Goal: Participate in discussion: Engage in conversation with other users on a specific topic

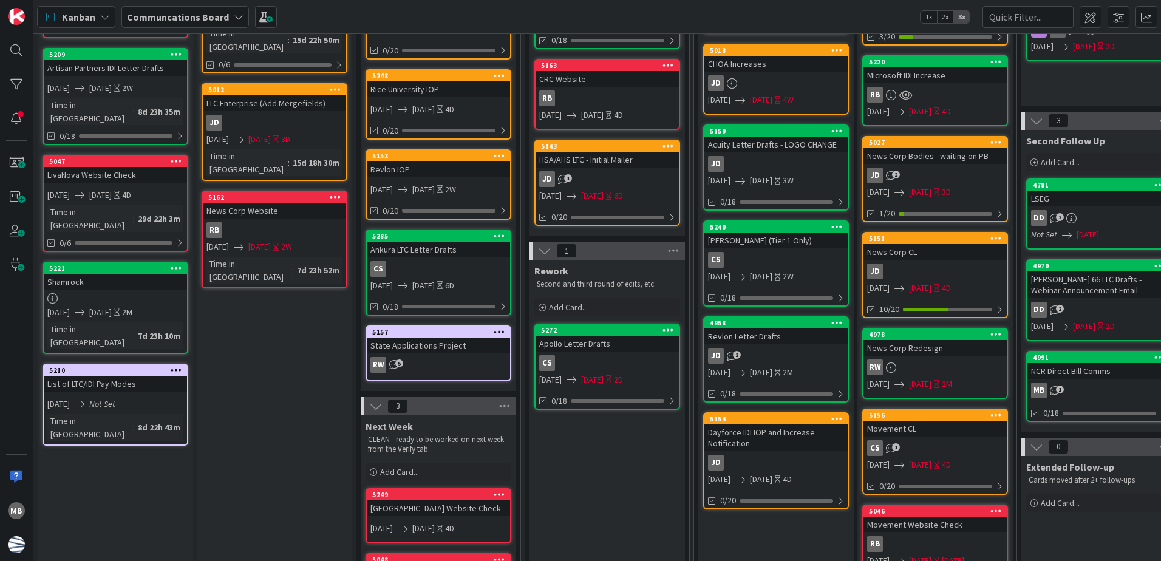
scroll to position [364, 0]
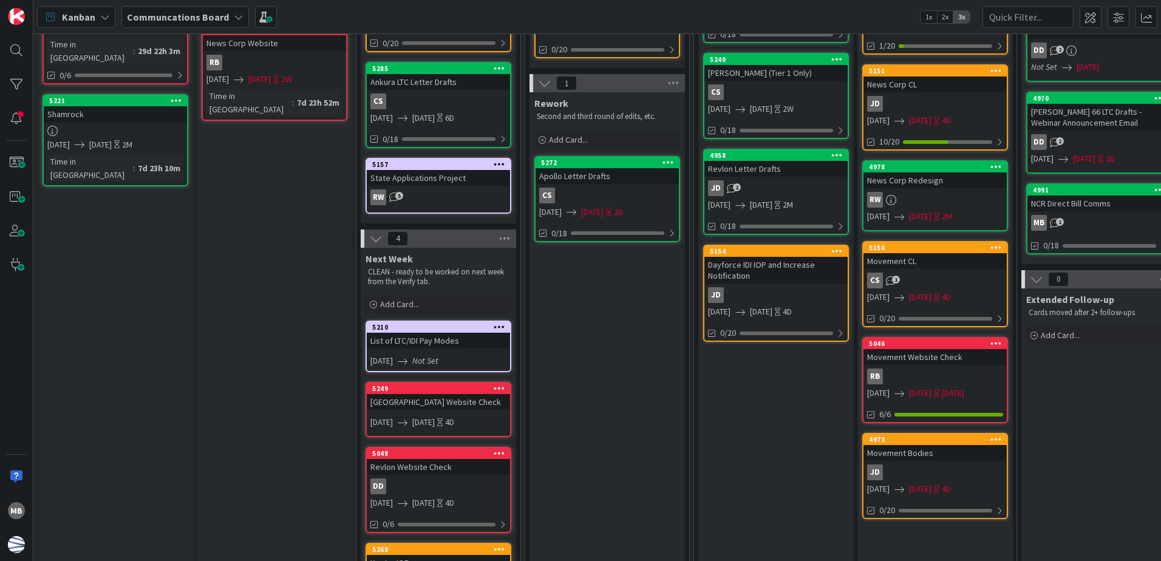
click at [202, 265] on div "Verifying CLEANING - Tasks that need to be analyzed and completed soon. Please …" at bounding box center [274, 176] width 155 height 972
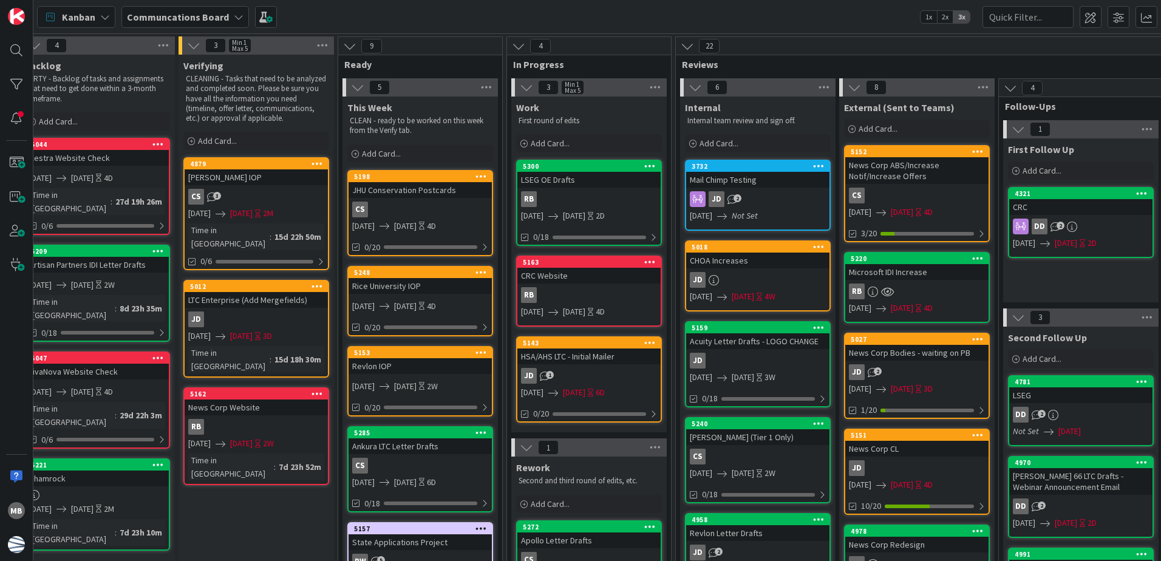
scroll to position [0, 0]
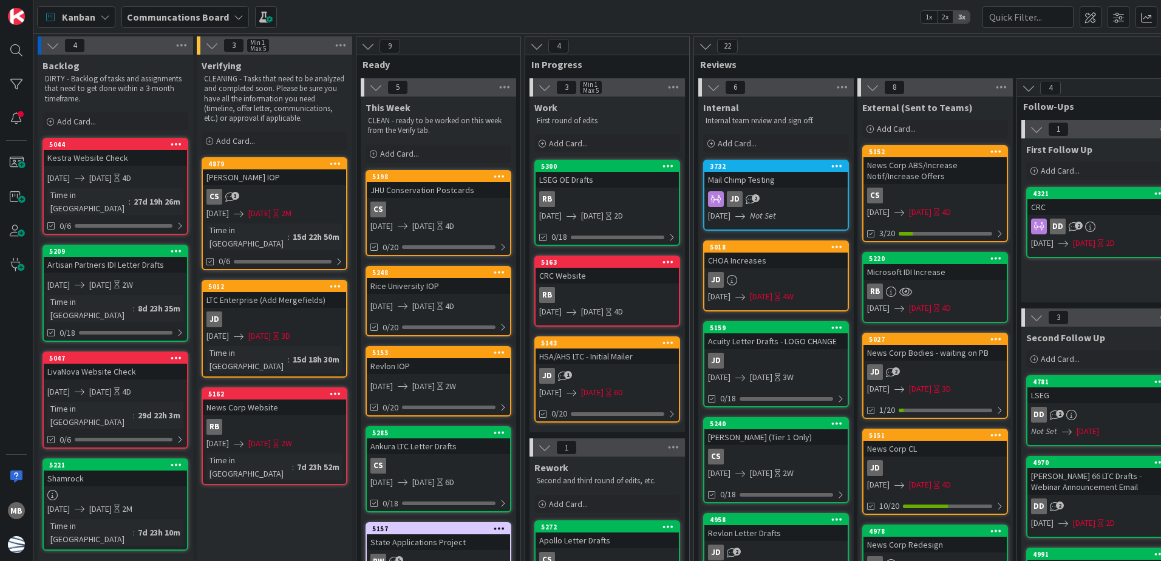
click at [497, 268] on icon at bounding box center [500, 272] width 12 height 9
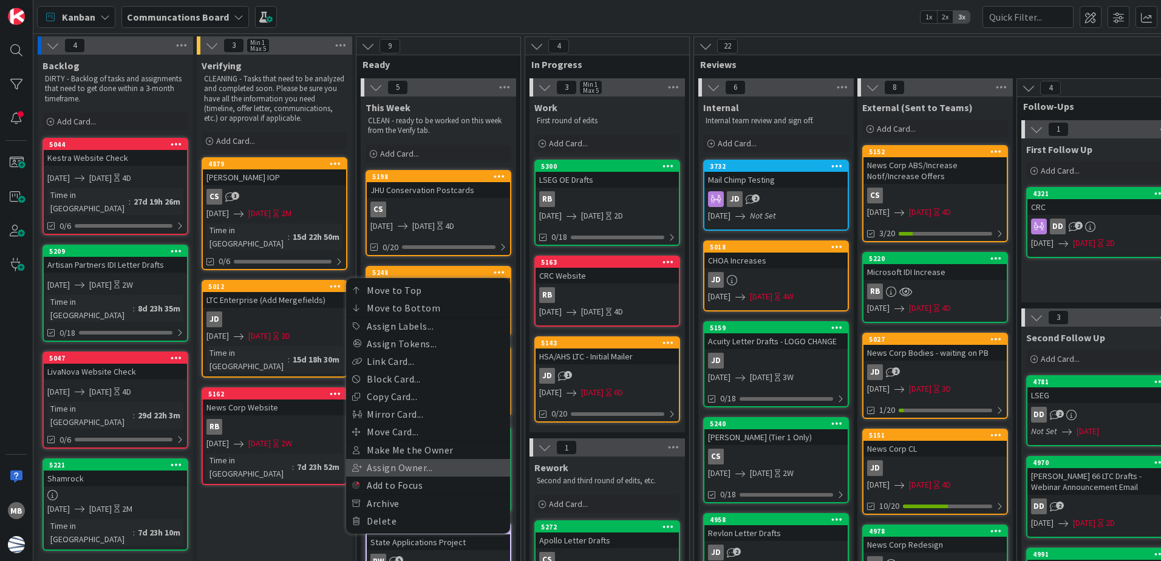
click at [465, 469] on link "Assign Owner..." at bounding box center [428, 468] width 164 height 18
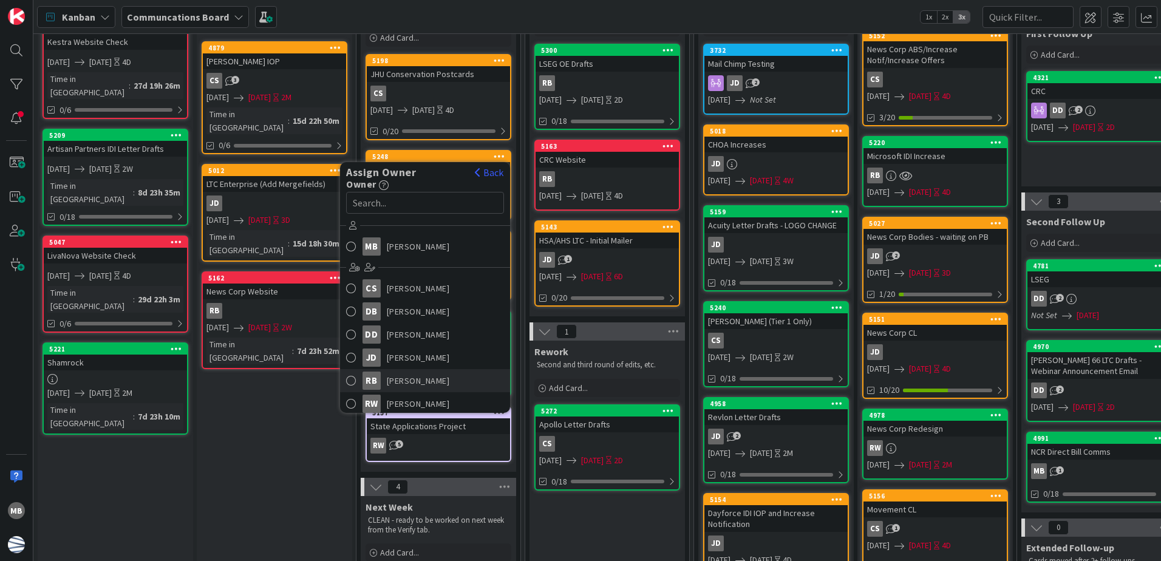
scroll to position [121, 0]
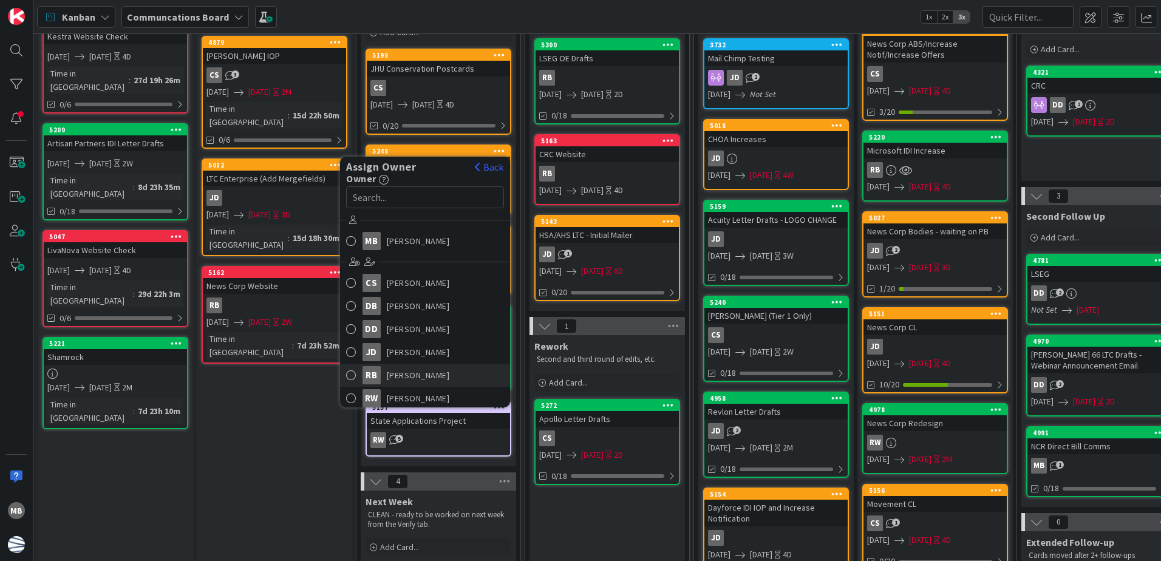
click at [412, 370] on span "[PERSON_NAME]" at bounding box center [418, 375] width 63 height 18
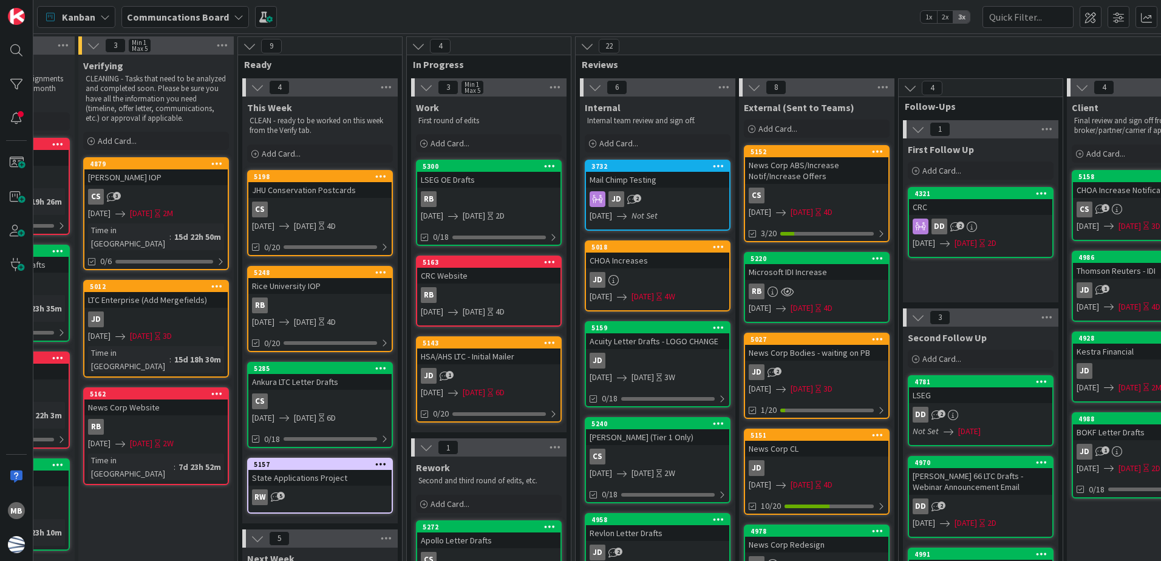
scroll to position [0, 169]
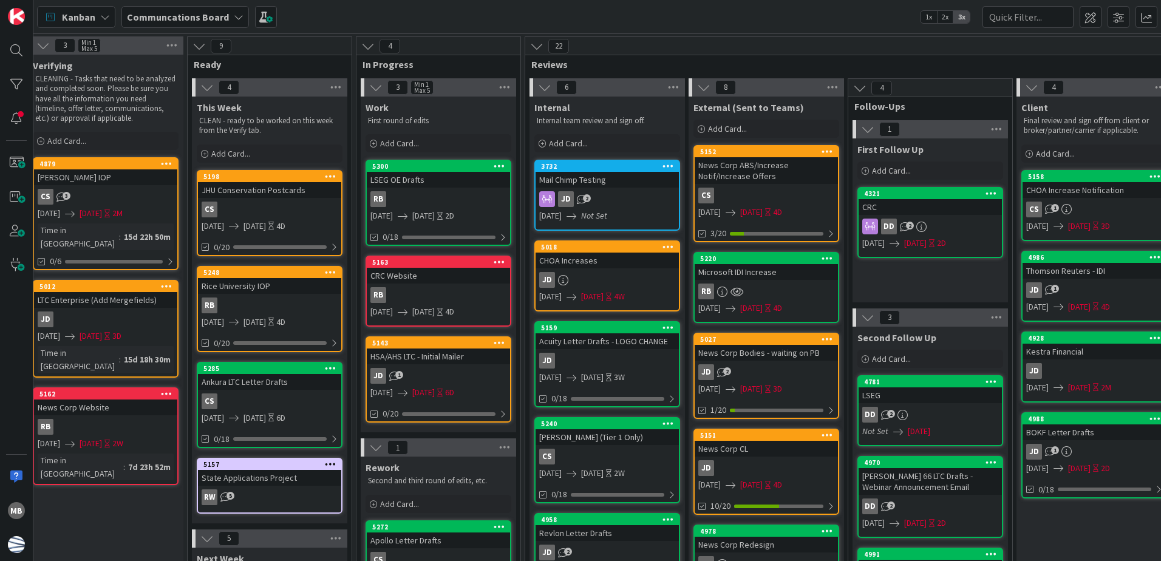
click at [332, 268] on icon at bounding box center [331, 272] width 12 height 9
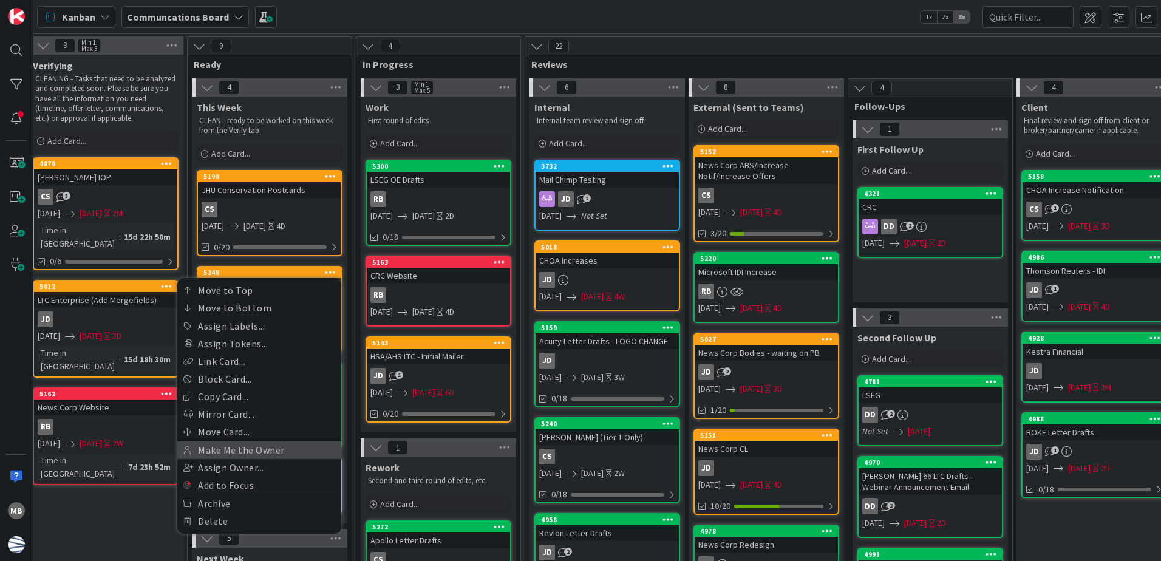
click at [278, 458] on link "Make Me the Owner" at bounding box center [259, 451] width 164 height 18
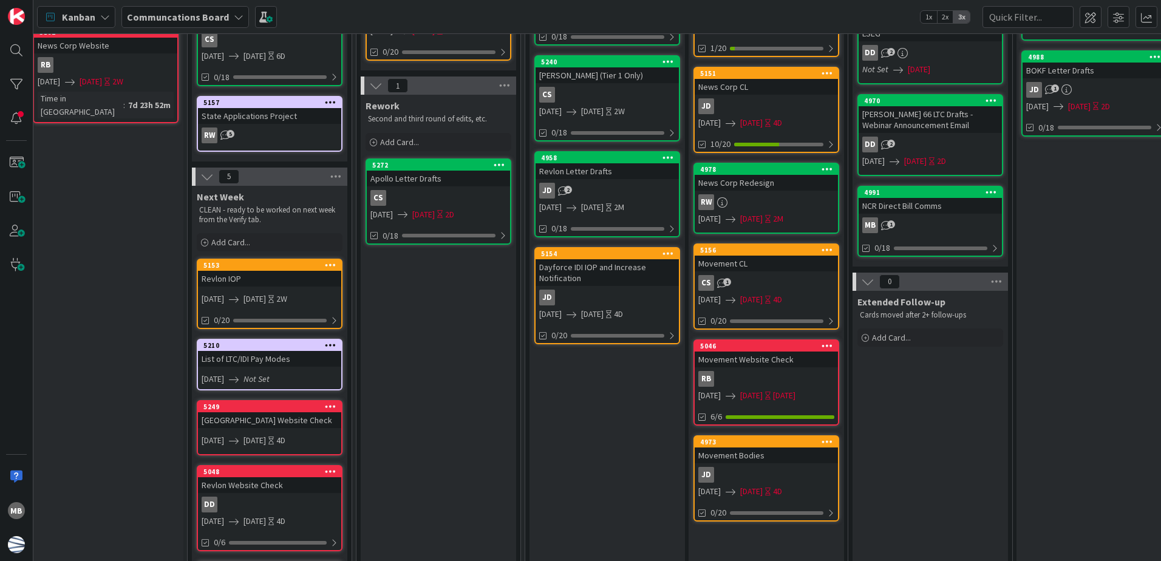
scroll to position [364, 169]
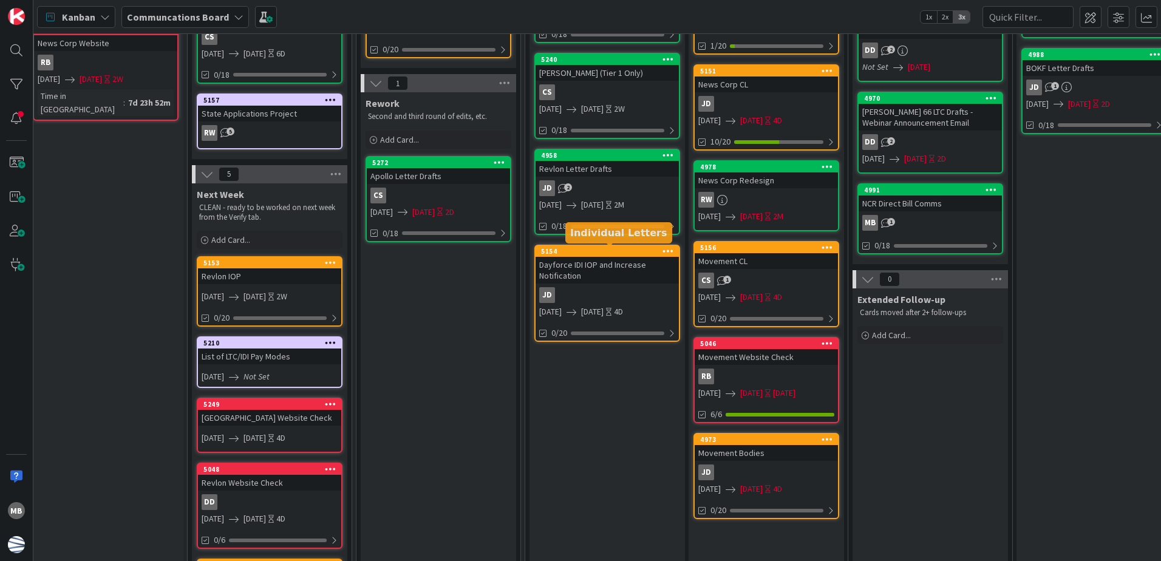
click at [618, 255] on div "5154" at bounding box center [610, 251] width 138 height 9
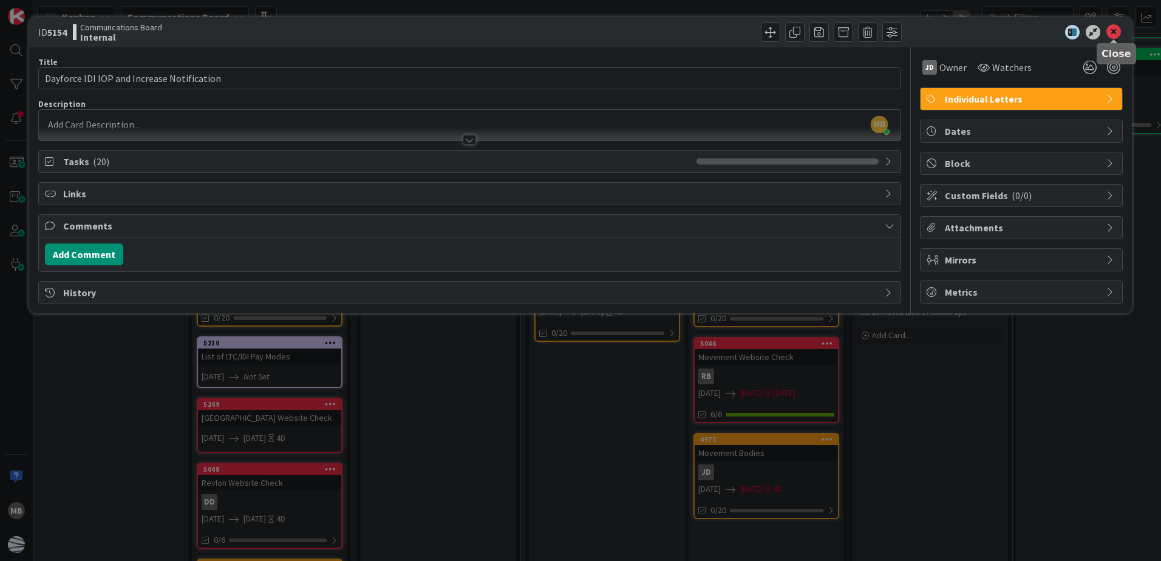
click at [1114, 31] on icon at bounding box center [1114, 32] width 15 height 15
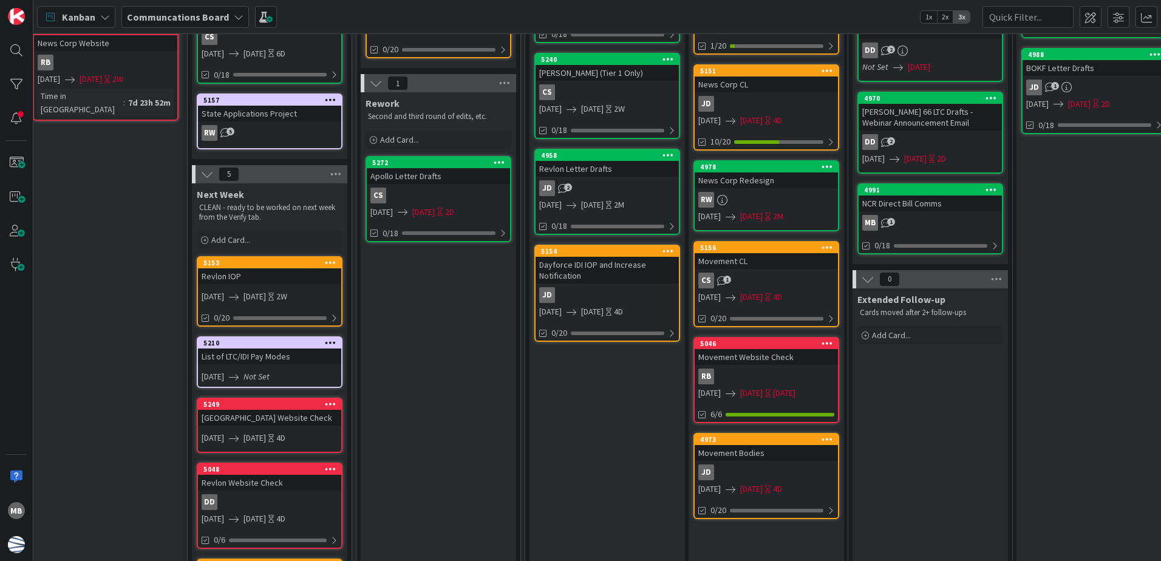
scroll to position [304, 169]
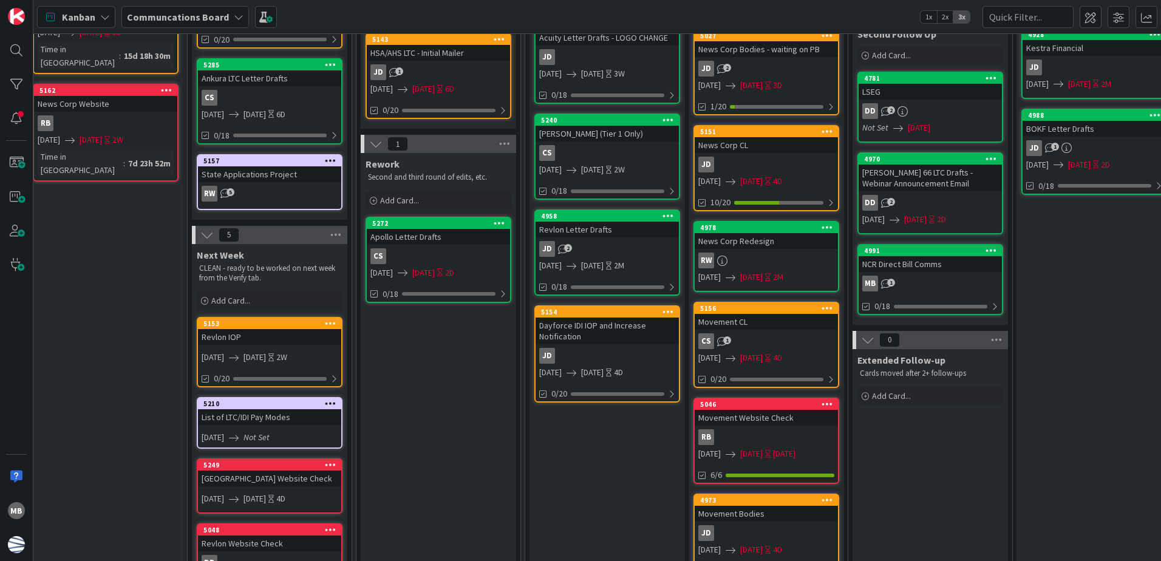
click at [634, 307] on div "5154" at bounding box center [607, 312] width 143 height 11
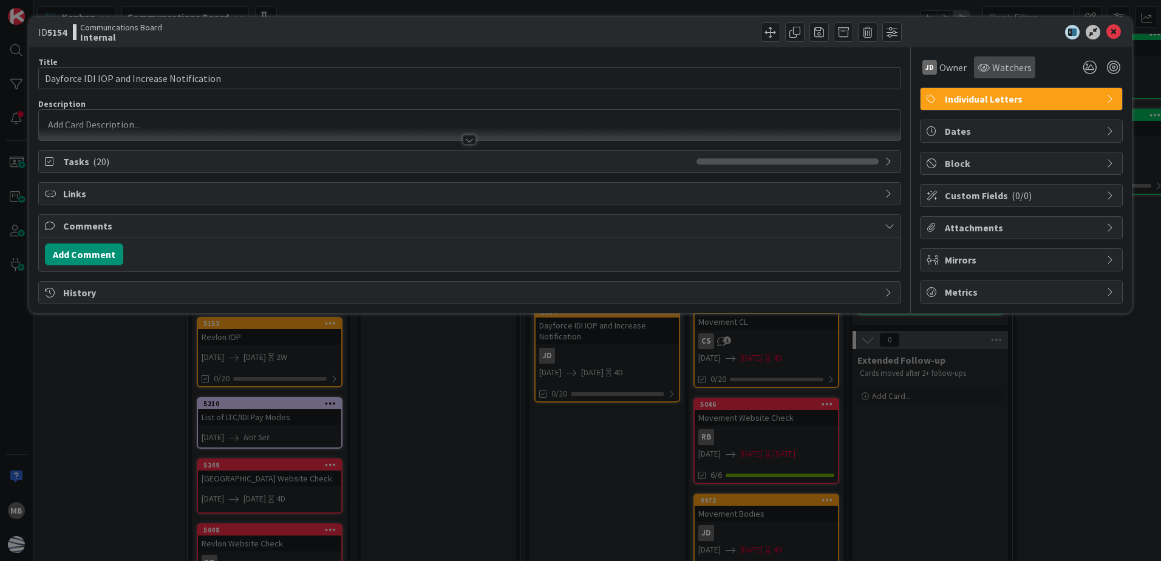
click at [1000, 61] on span "Watchers" at bounding box center [1012, 67] width 39 height 15
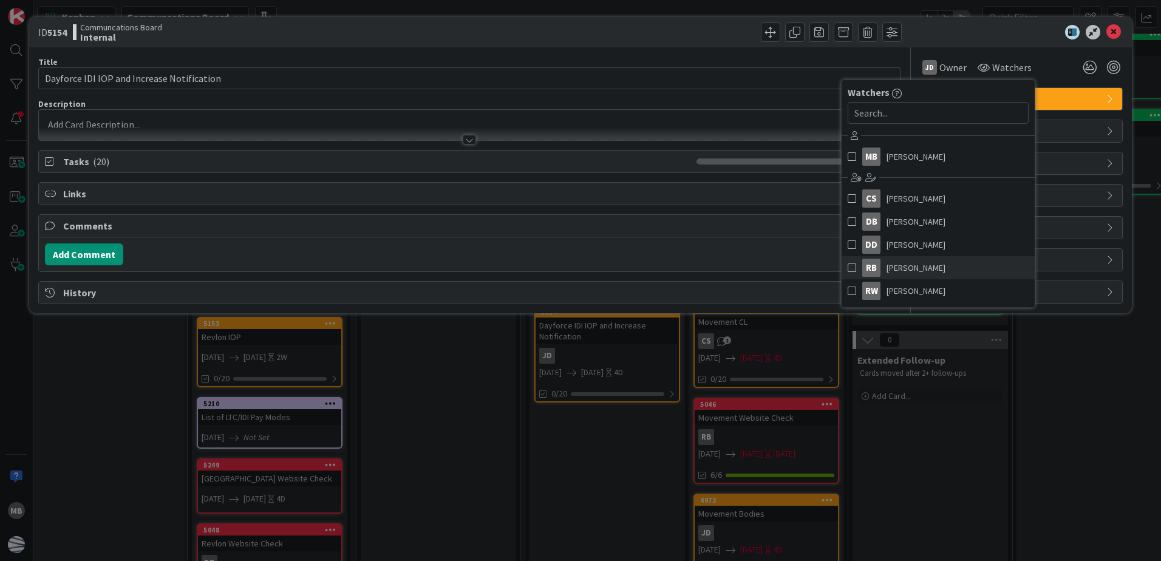
click at [852, 268] on span at bounding box center [852, 268] width 9 height 18
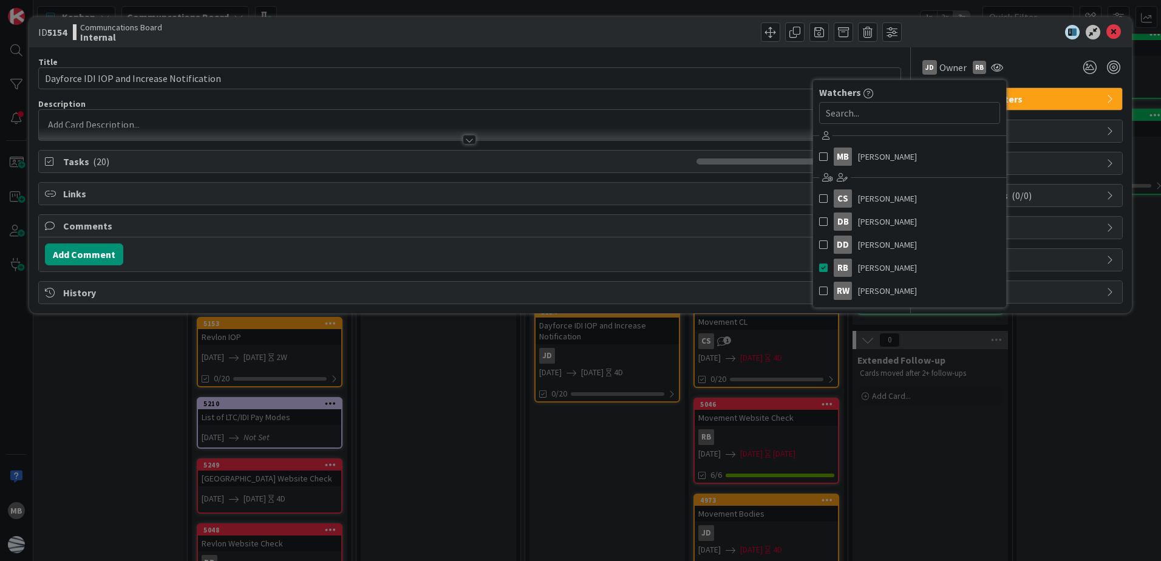
click at [965, 27] on div at bounding box center [1015, 32] width 215 height 15
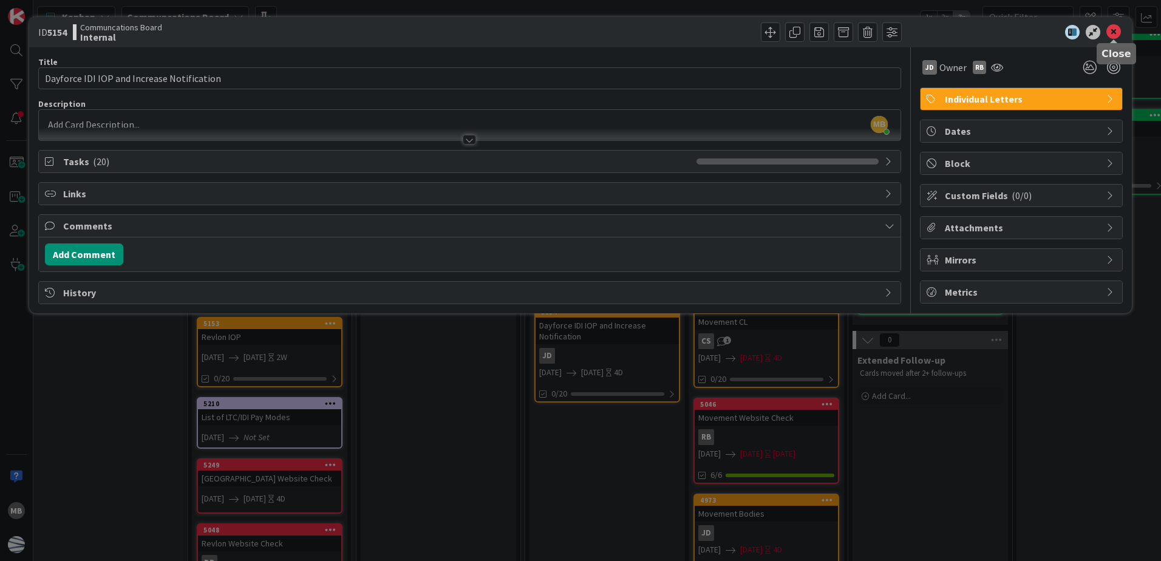
click at [1118, 33] on icon at bounding box center [1114, 32] width 15 height 15
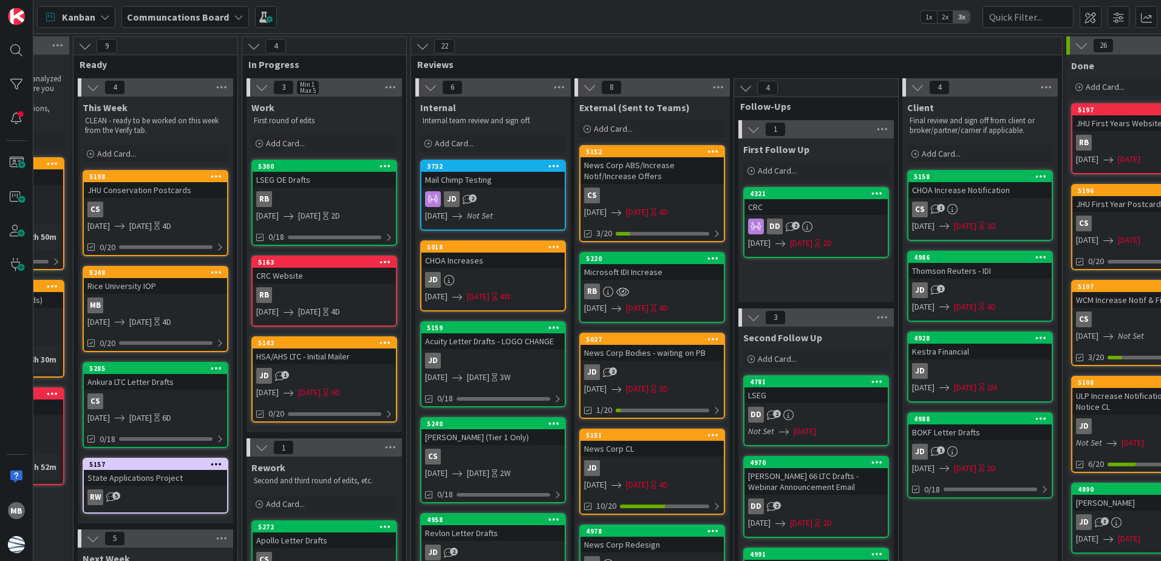
scroll to position [0, 422]
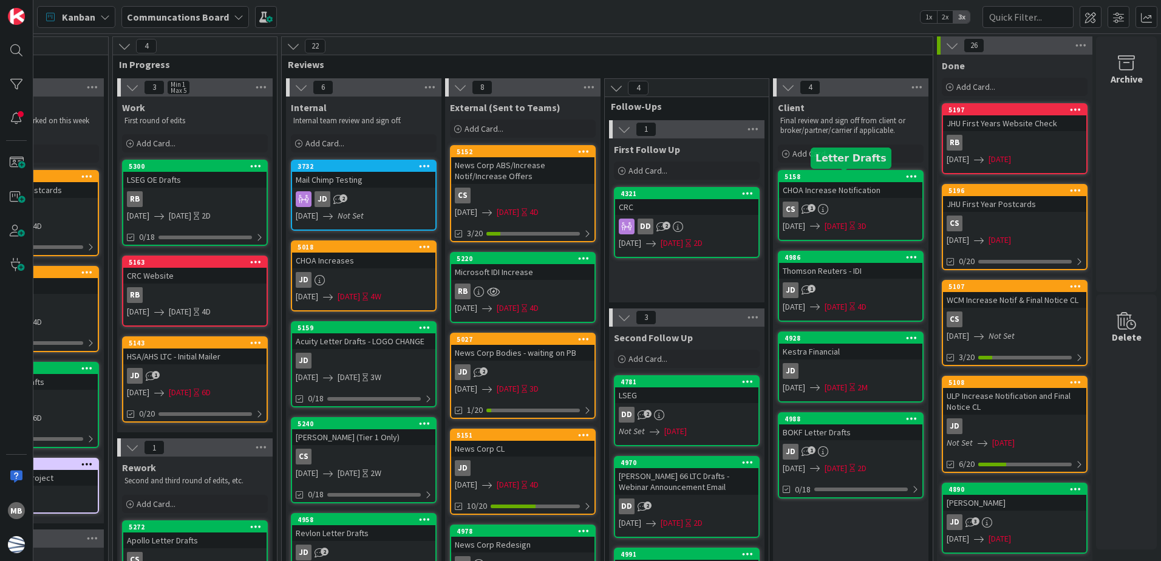
click at [800, 173] on div "5158" at bounding box center [854, 177] width 138 height 9
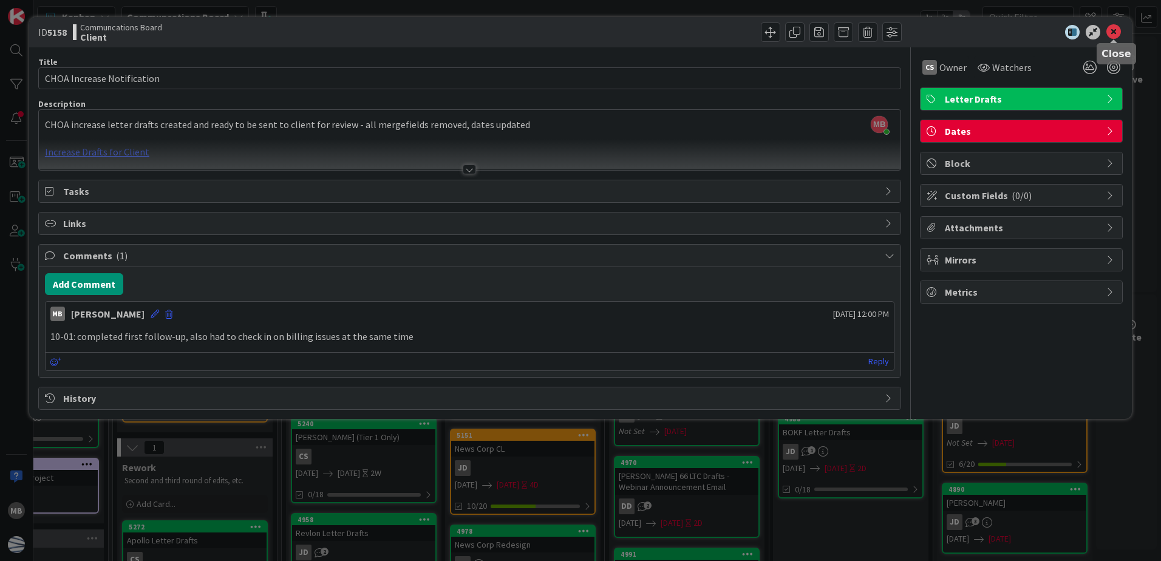
click at [1114, 30] on icon at bounding box center [1114, 32] width 15 height 15
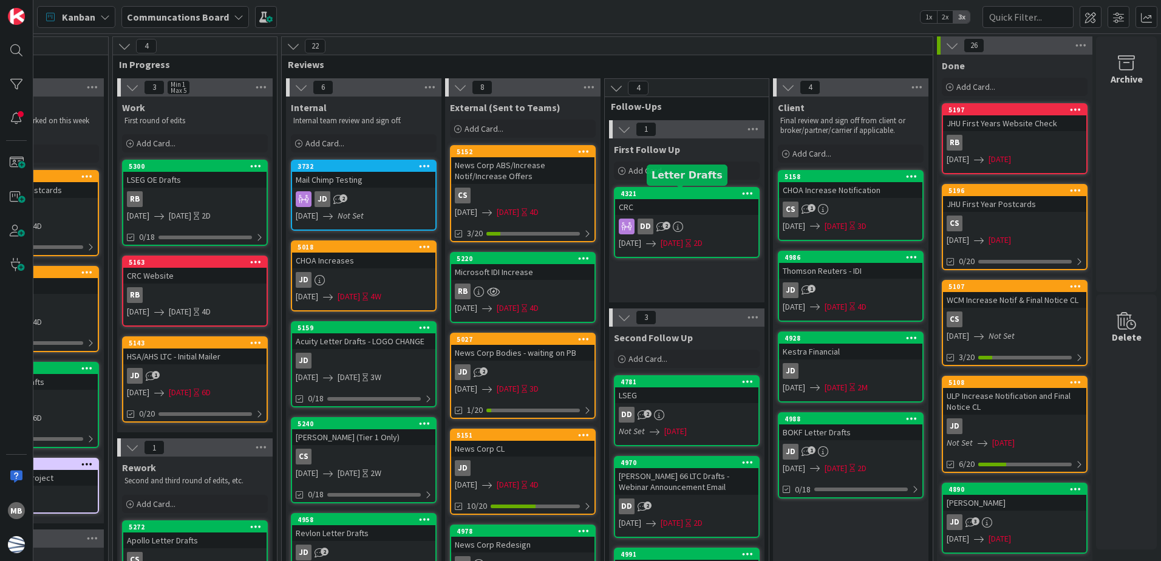
click at [689, 193] on div "4321" at bounding box center [690, 194] width 138 height 9
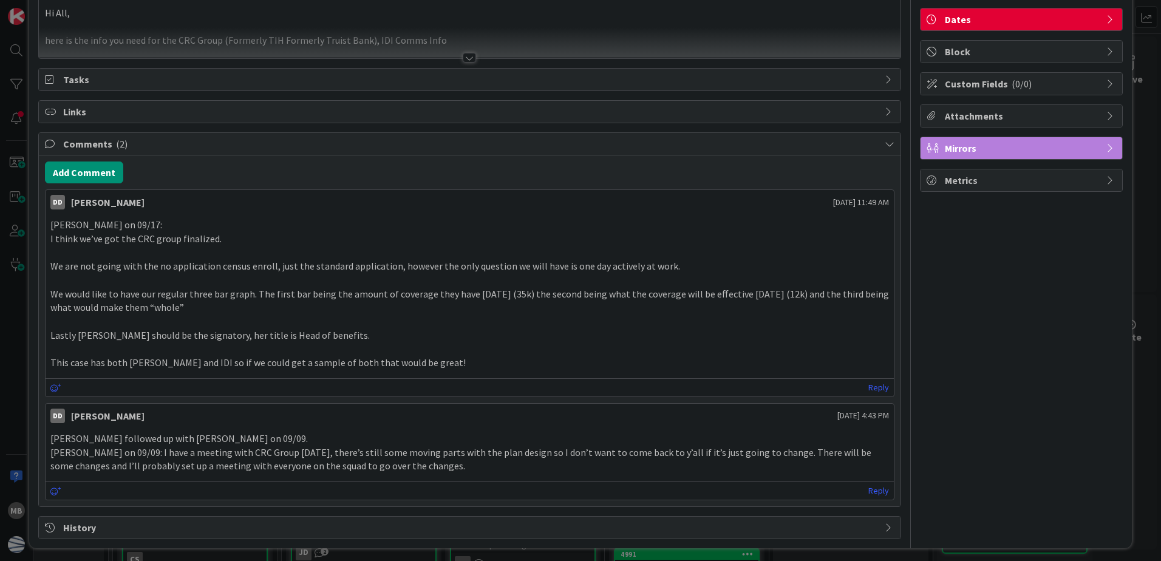
scroll to position [116, 0]
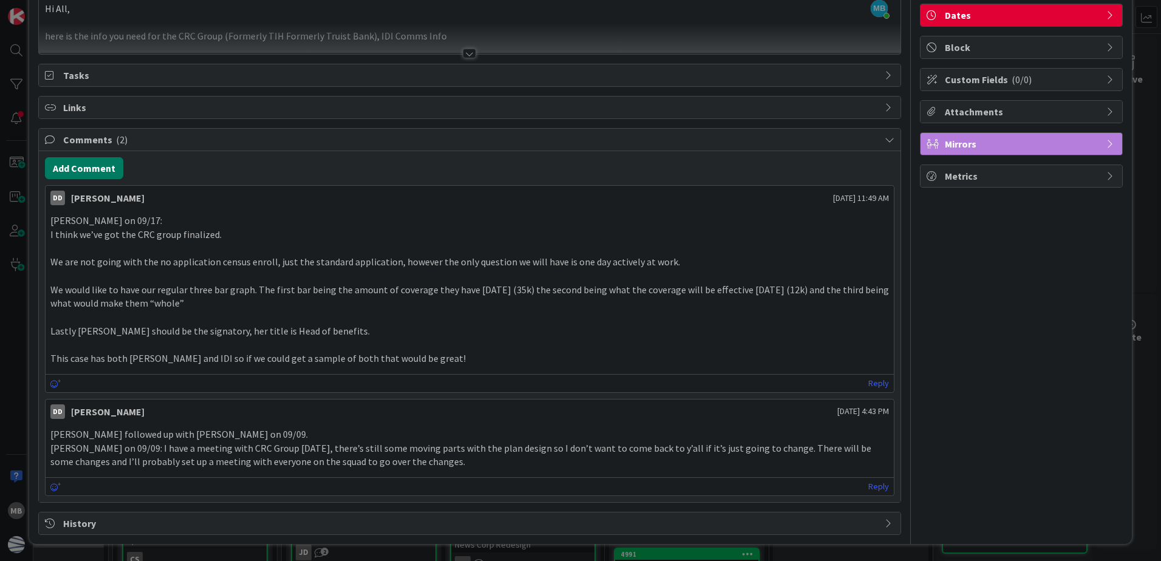
click at [88, 173] on button "Add Comment" at bounding box center [84, 168] width 78 height 22
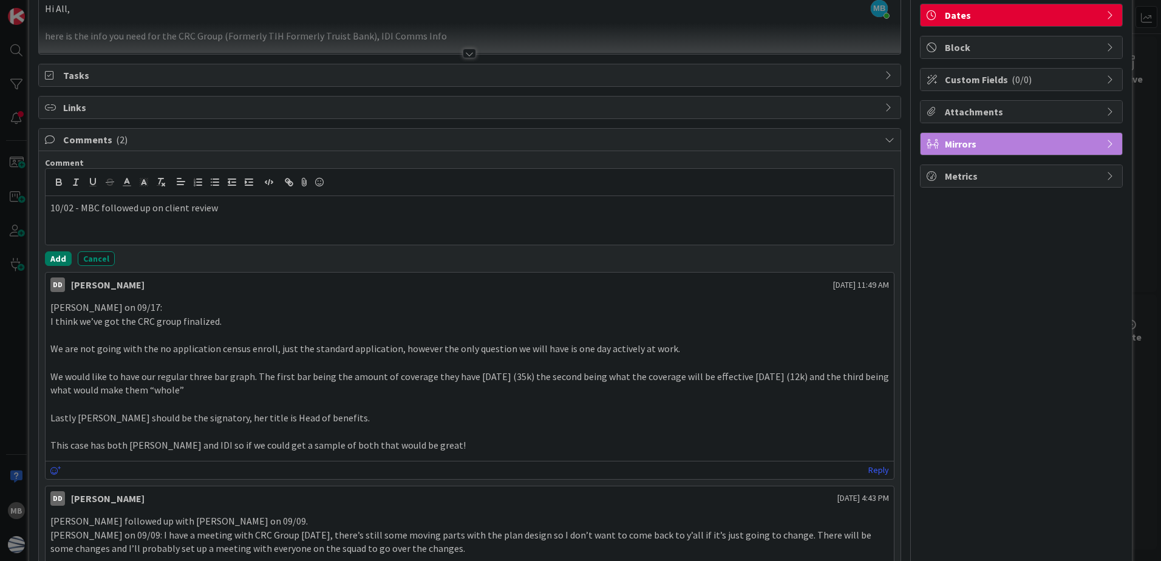
click at [50, 256] on button "Add" at bounding box center [58, 258] width 27 height 15
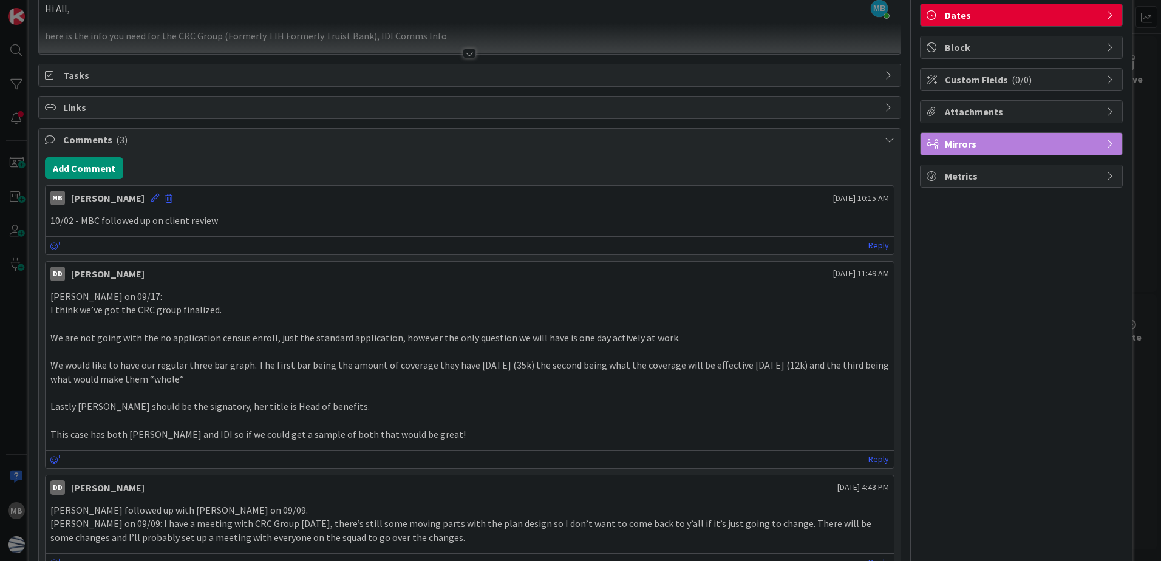
scroll to position [0, 0]
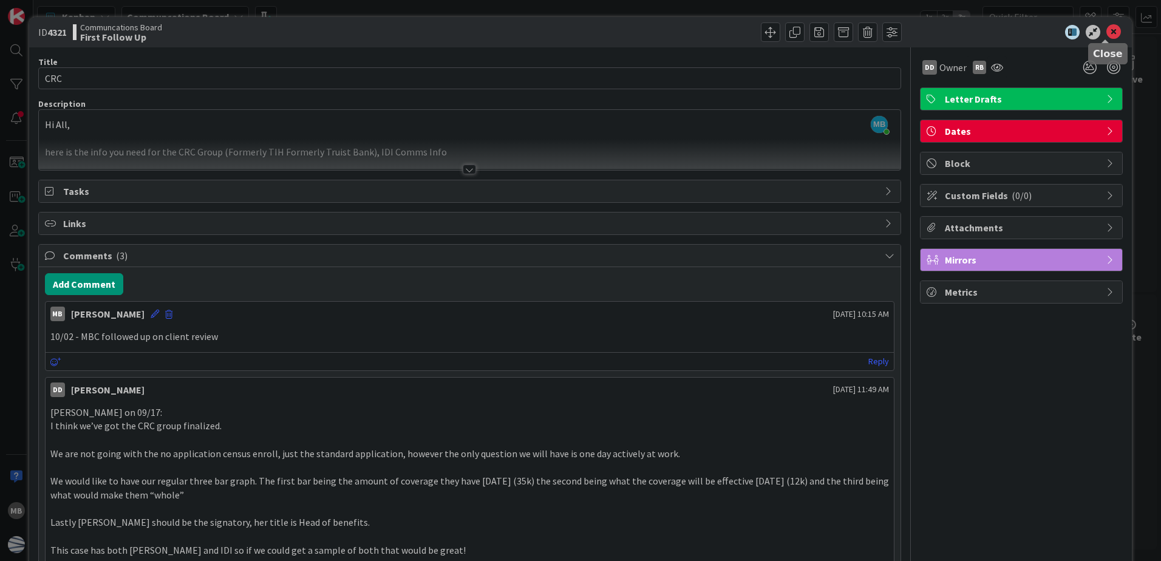
click at [1109, 32] on icon at bounding box center [1114, 32] width 15 height 15
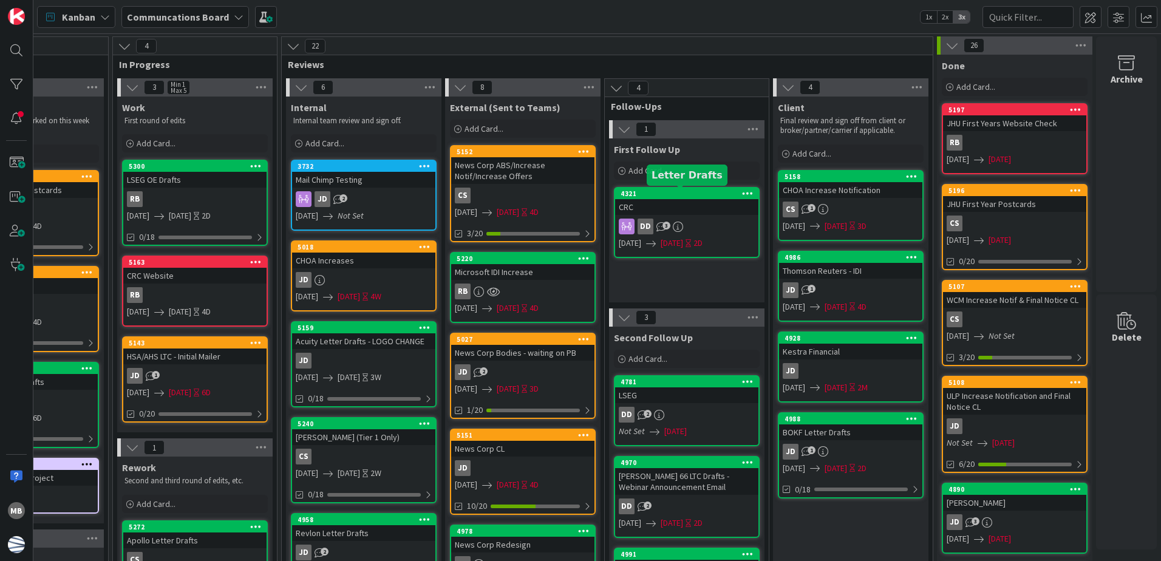
click at [686, 185] on div "First Follow Up Add Card... 4321 CRC DD 3 [DATE] [DATE] 2D" at bounding box center [686, 220] width 155 height 164
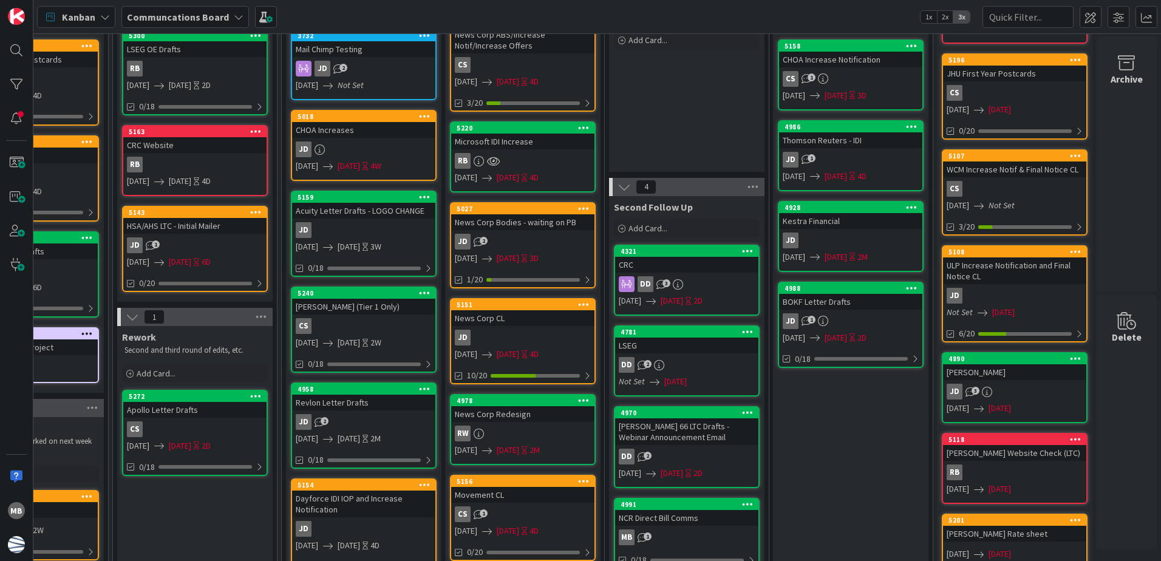
scroll to position [121, 422]
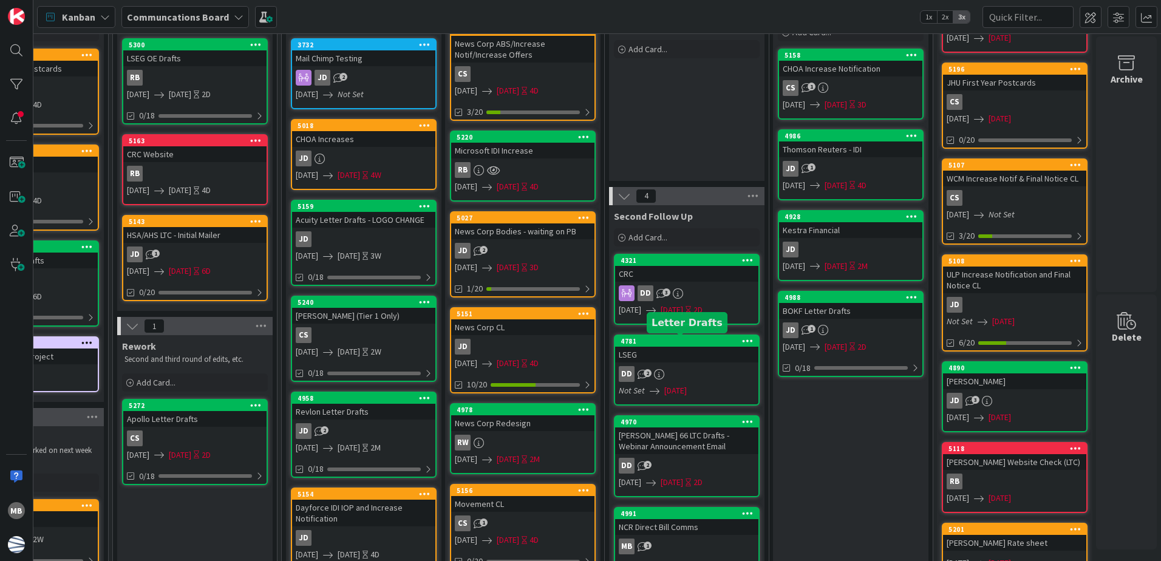
click at [682, 338] on div "4781" at bounding box center [690, 341] width 138 height 9
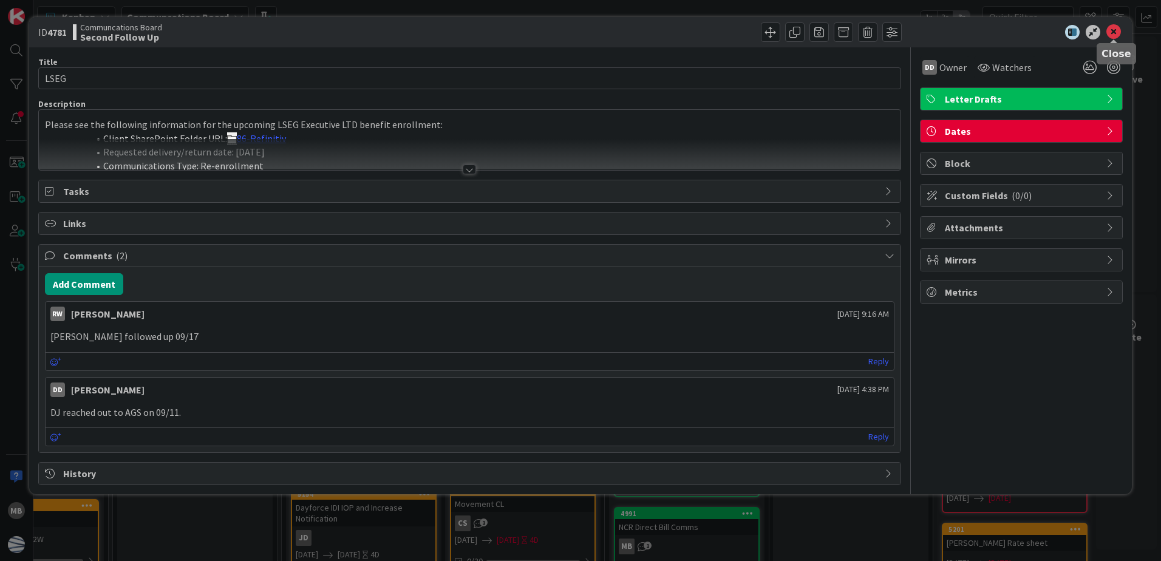
click at [1112, 38] on icon at bounding box center [1114, 32] width 15 height 15
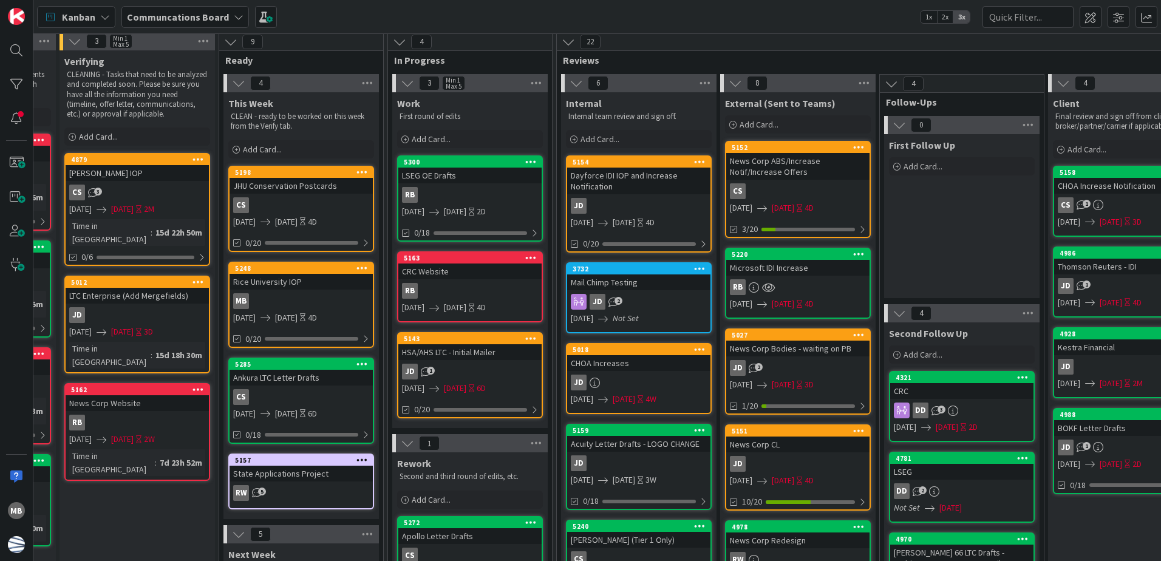
scroll to position [0, 137]
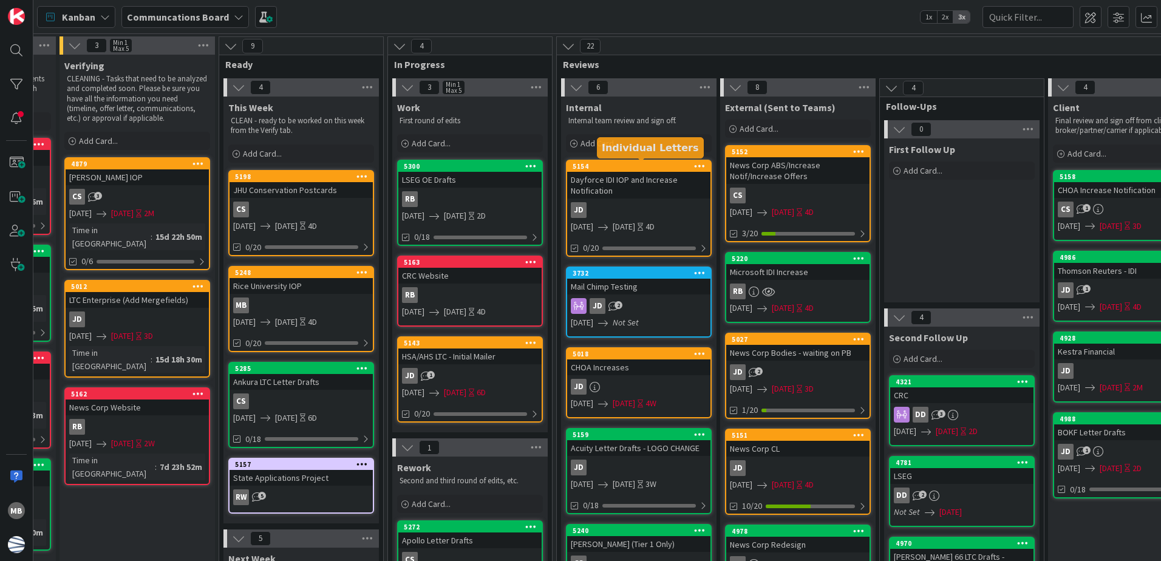
click at [647, 165] on div "5154" at bounding box center [642, 166] width 138 height 9
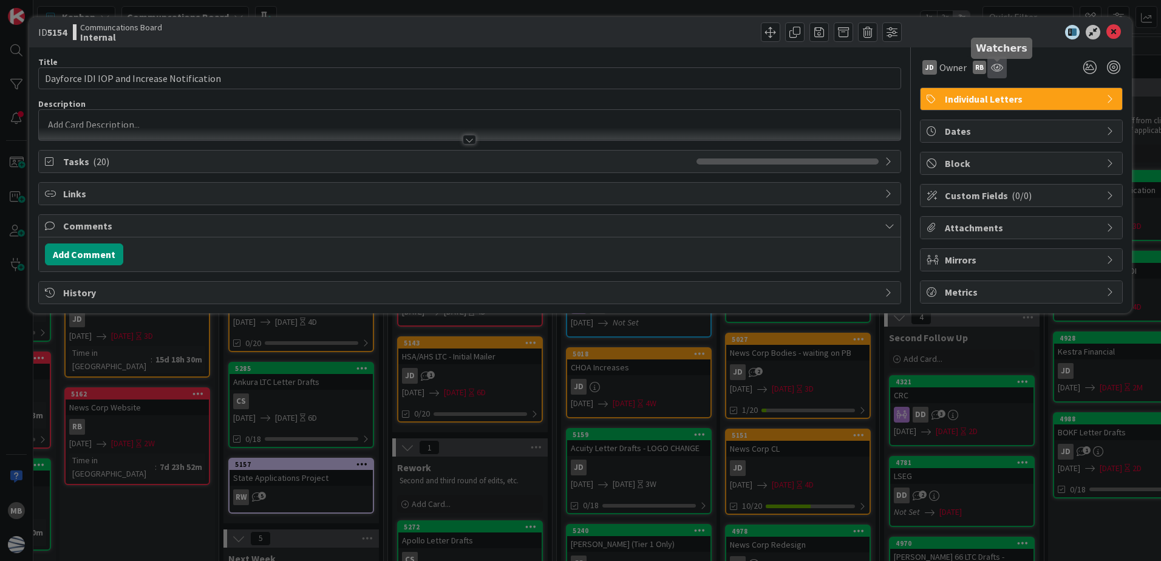
click at [997, 70] on icon at bounding box center [997, 68] width 12 height 10
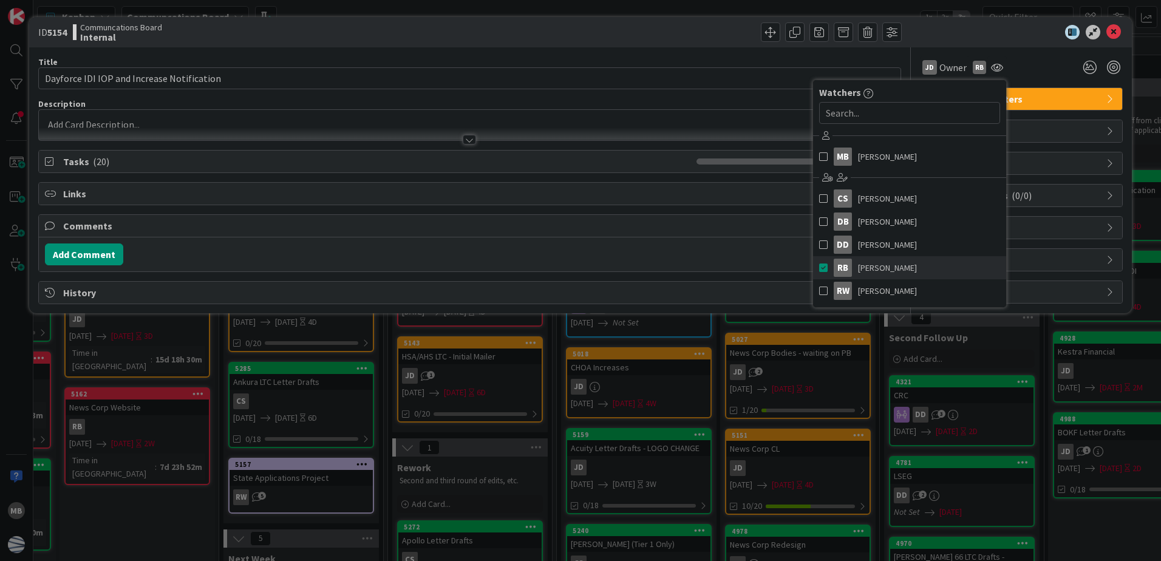
click at [823, 264] on span at bounding box center [823, 268] width 9 height 18
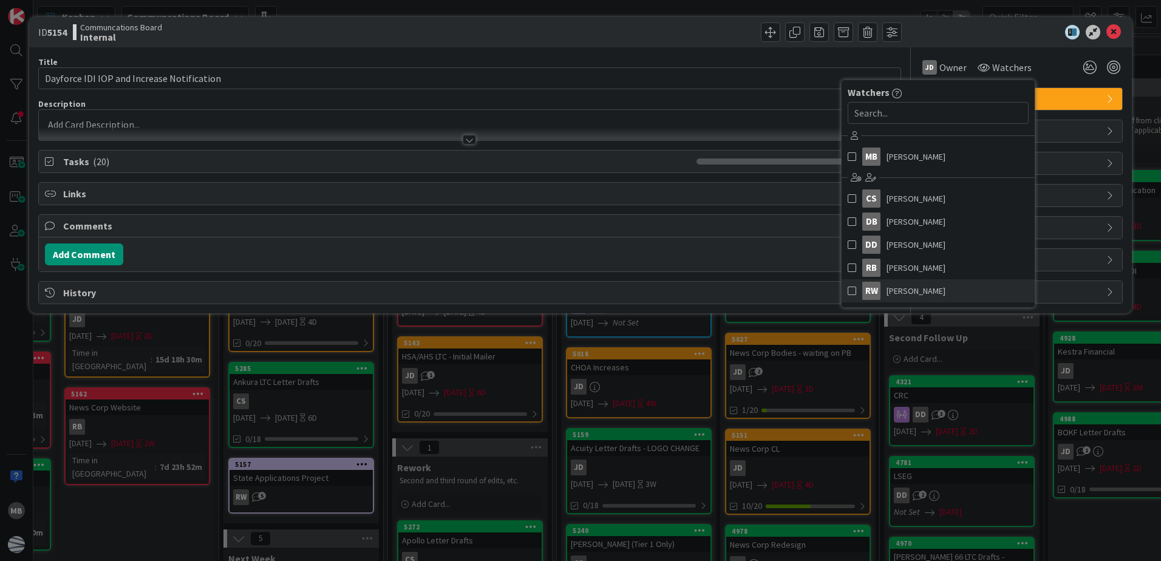
click at [848, 292] on span at bounding box center [852, 291] width 9 height 18
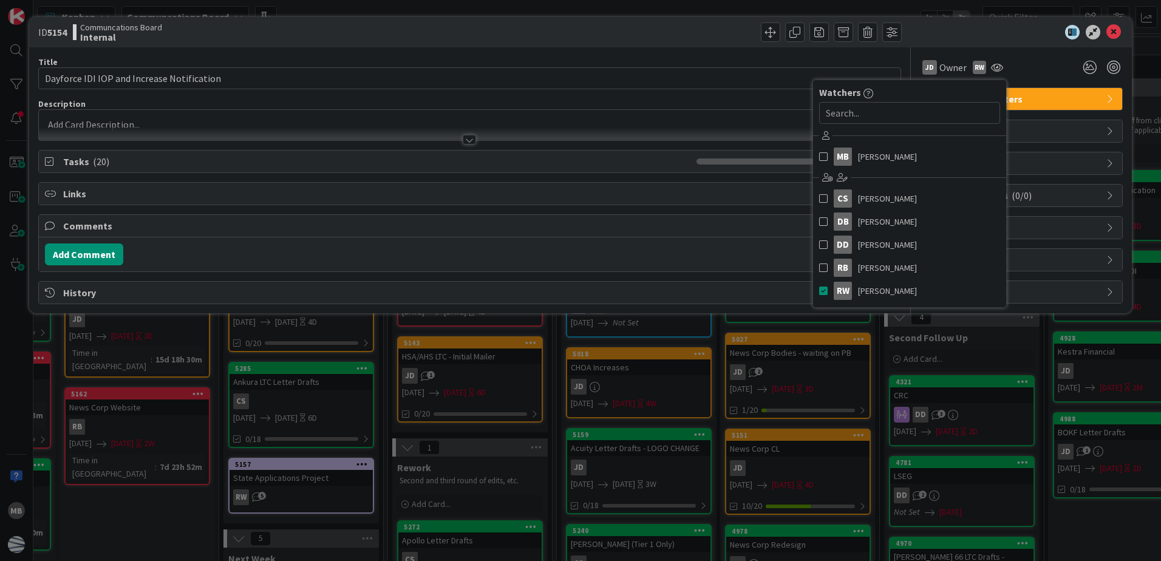
click at [1011, 24] on div "ID 5154 Communcations Board Internal" at bounding box center [580, 32] width 1103 height 30
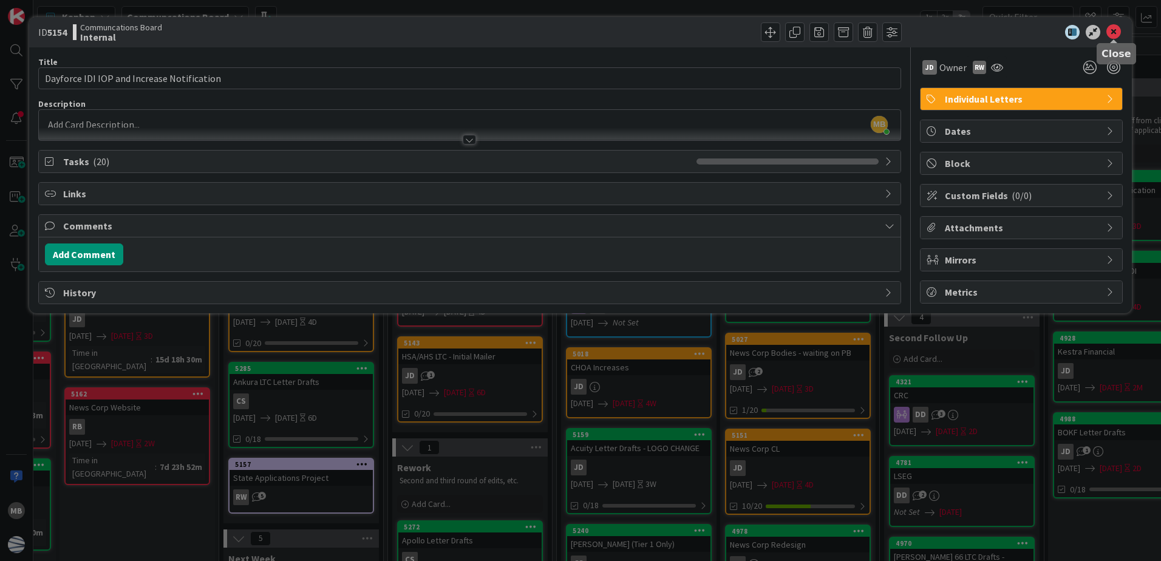
click at [1115, 33] on icon at bounding box center [1114, 32] width 15 height 15
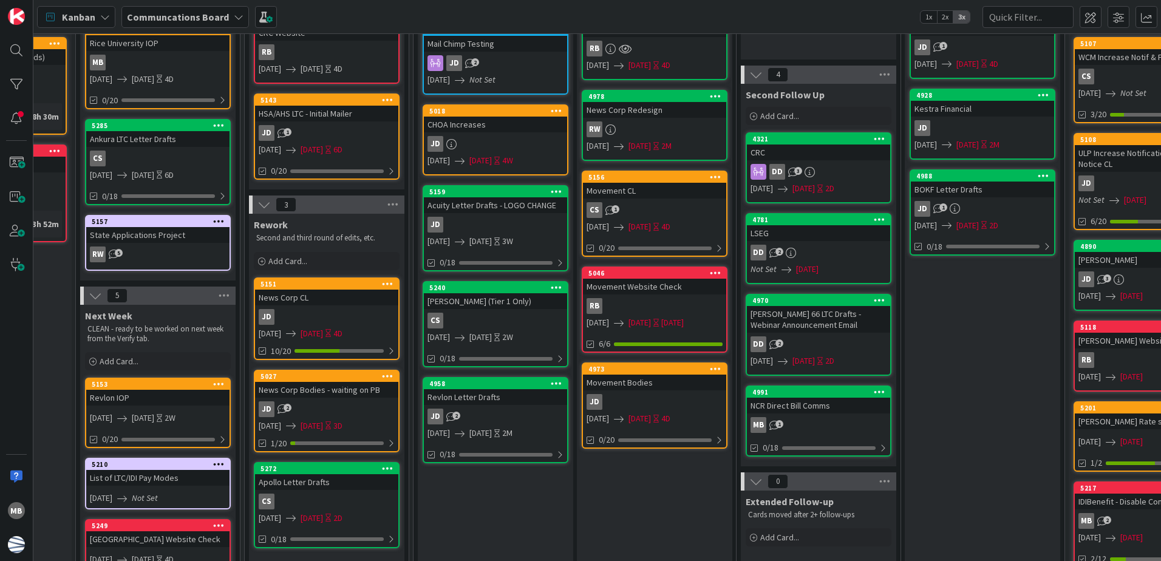
scroll to position [243, 351]
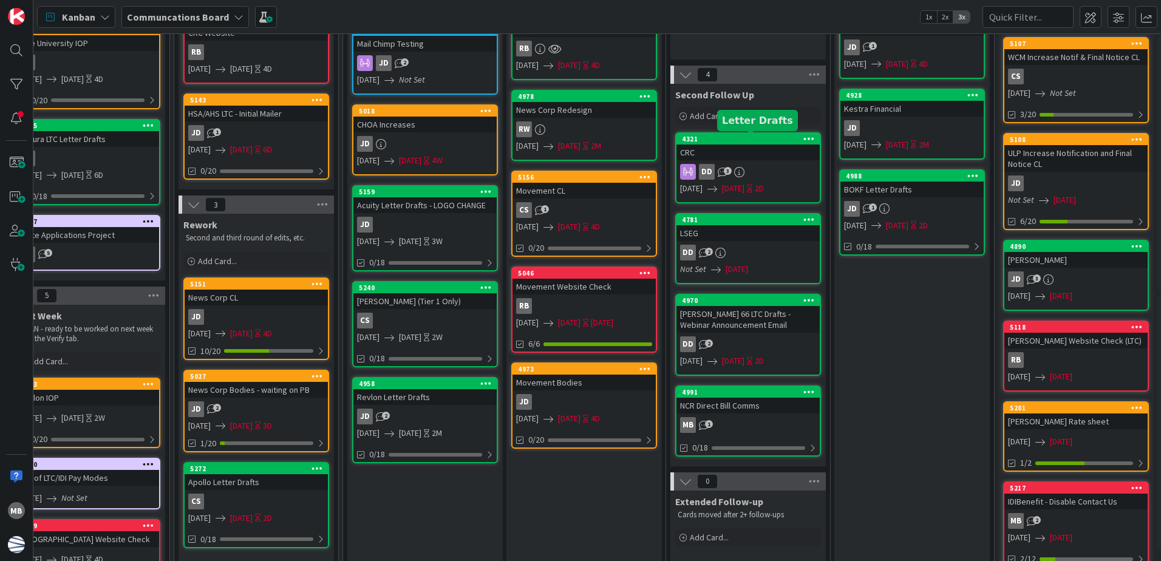
click at [753, 137] on div "4321" at bounding box center [751, 139] width 138 height 9
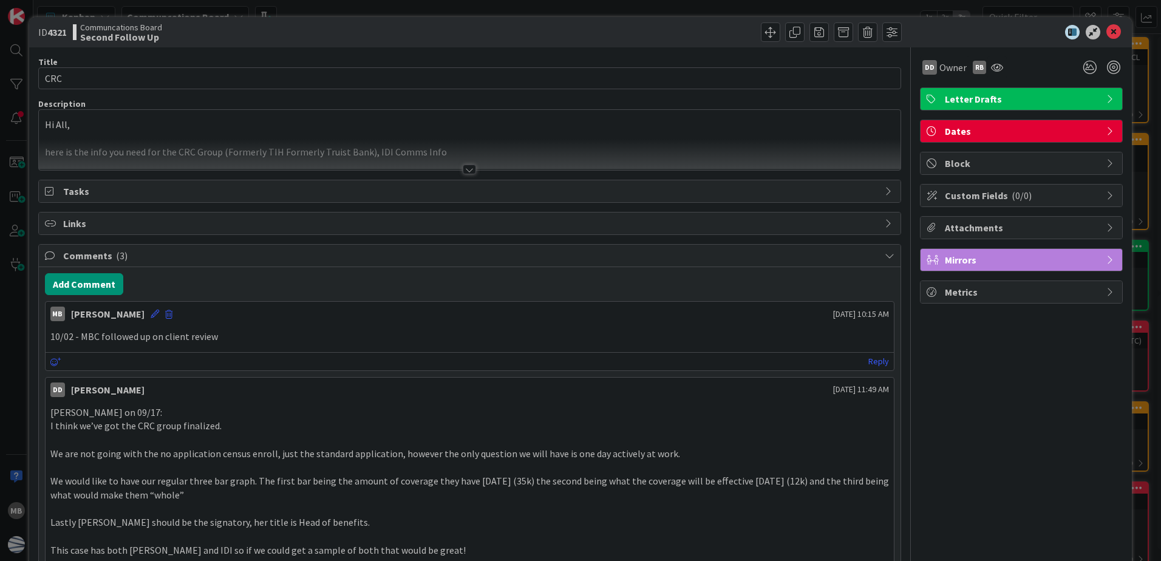
click at [152, 313] on div "MB [PERSON_NAME] [DATE] 10:15 AM" at bounding box center [470, 311] width 849 height 19
click at [155, 319] on div "MB [PERSON_NAME] [DATE] 10:15 AM" at bounding box center [470, 311] width 849 height 19
click at [154, 316] on icon at bounding box center [155, 314] width 9 height 9
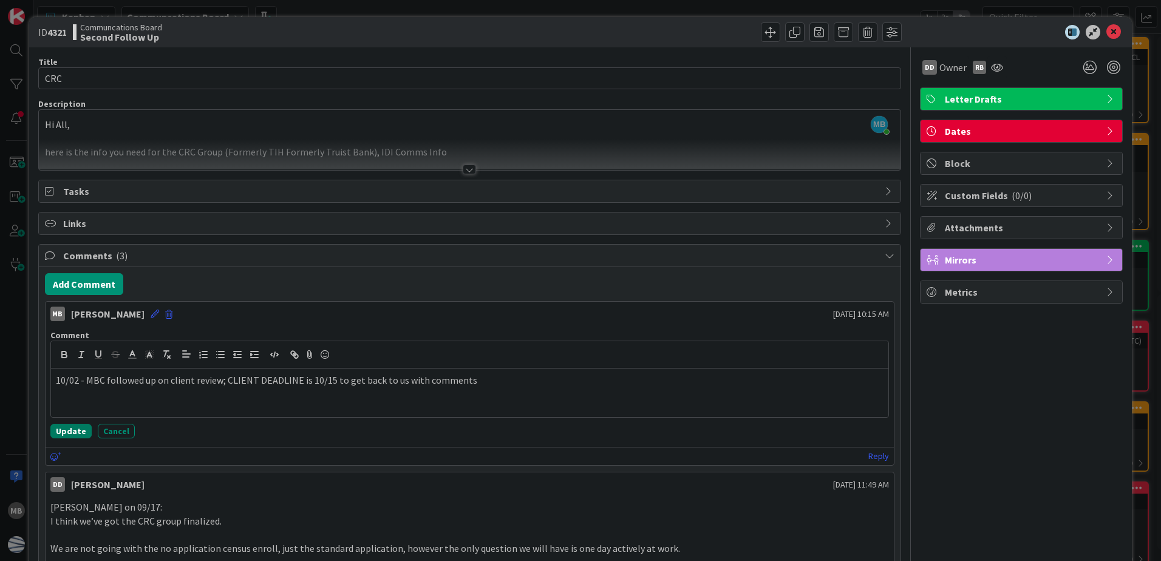
click at [66, 425] on button "Update" at bounding box center [70, 431] width 41 height 15
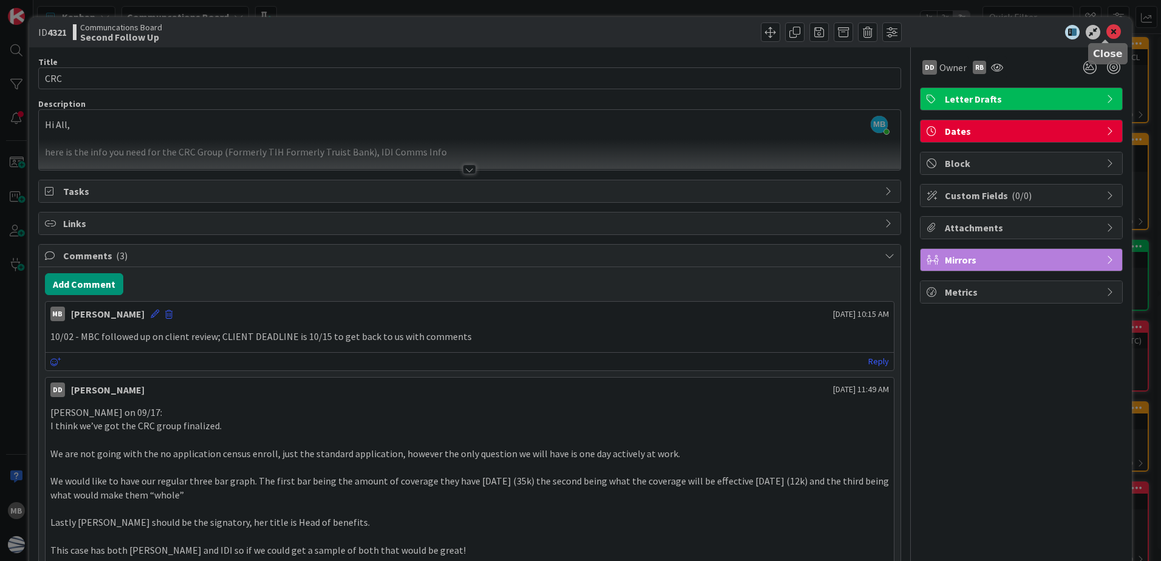
click at [1107, 26] on icon at bounding box center [1114, 32] width 15 height 15
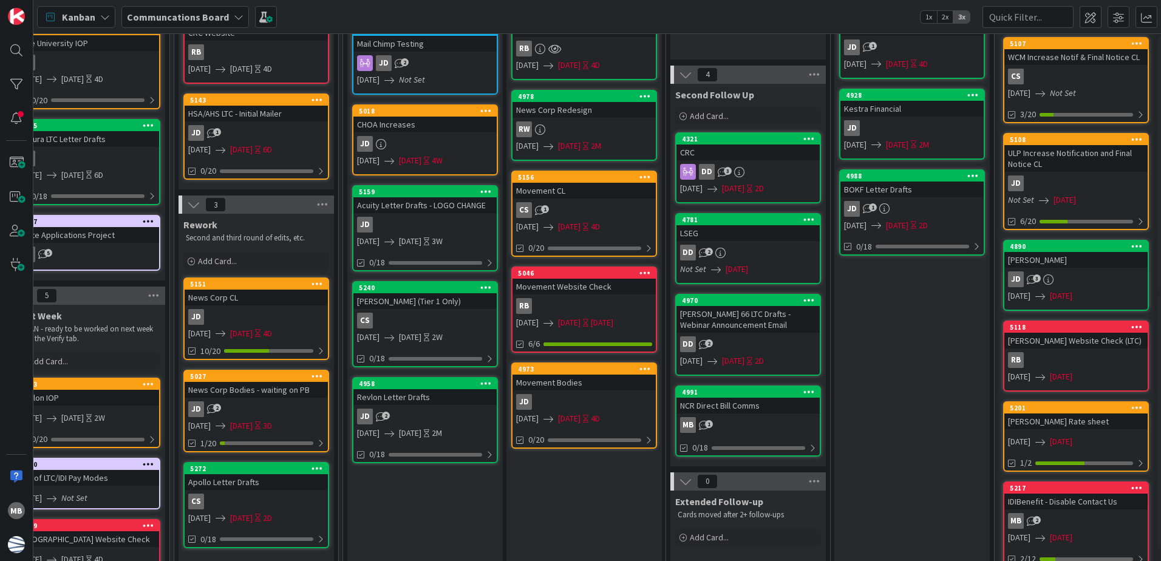
scroll to position [0, 351]
